Goal: Find specific page/section: Find specific page/section

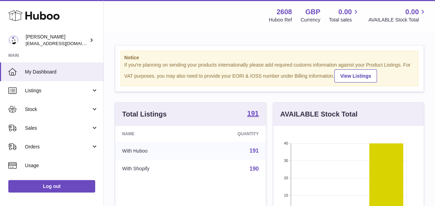
scroll to position [108, 150]
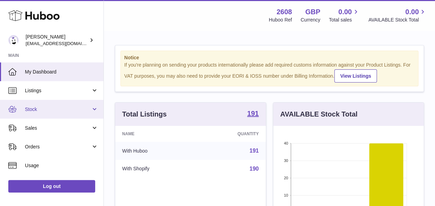
click at [37, 108] on span "Stock" at bounding box center [58, 109] width 66 height 7
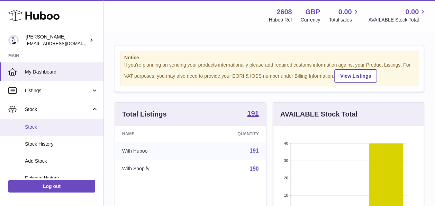
click at [37, 124] on span "Stock" at bounding box center [61, 127] width 73 height 7
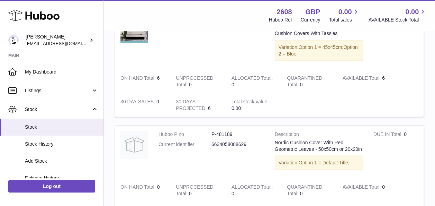
scroll to position [624, 0]
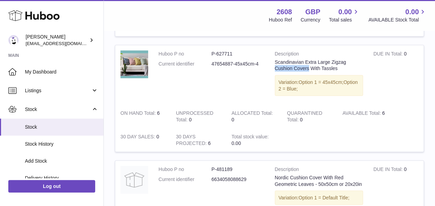
drag, startPoint x: 312, startPoint y: 80, endPoint x: 275, endPoint y: 78, distance: 37.1
click at [275, 72] on div "Scandinavian Extra Large Zigzag Cushion Covers With Tassles" at bounding box center [319, 65] width 88 height 13
copy div "Cushion Covers"
